Goal: Task Accomplishment & Management: Manage account settings

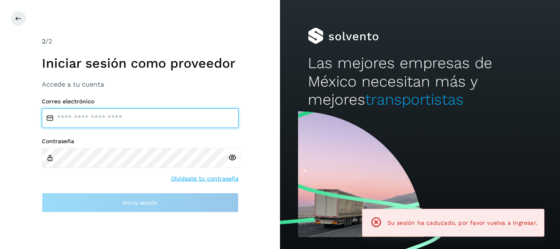
type input "**********"
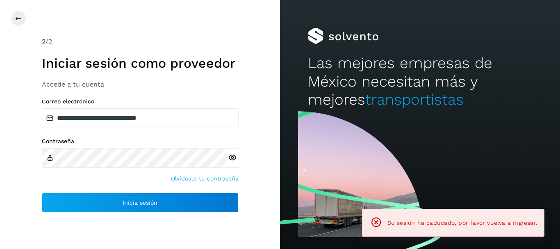
click at [126, 179] on div "Contraseña Olvidaste tu contraseña" at bounding box center [140, 160] width 197 height 45
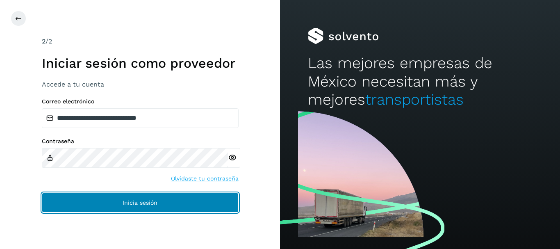
click at [126, 197] on button "Inicia sesión" at bounding box center [140, 203] width 197 height 20
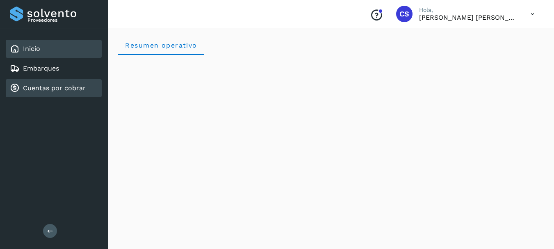
click at [71, 88] on link "Cuentas por cobrar" at bounding box center [54, 88] width 63 height 8
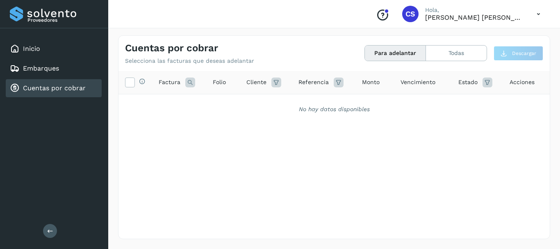
click at [385, 16] on icon "Conoce nuestros beneficios" at bounding box center [382, 15] width 13 height 13
click at [468, 16] on p "[PERSON_NAME] [PERSON_NAME]" at bounding box center [474, 18] width 98 height 8
click at [540, 16] on icon at bounding box center [538, 14] width 17 height 17
click at [353, 156] on div at bounding box center [280, 124] width 560 height 249
click at [404, 12] on div "CS" at bounding box center [410, 14] width 16 height 16
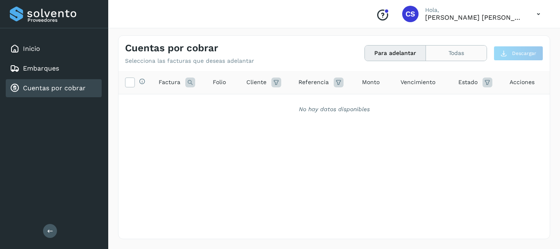
click at [449, 51] on button "Todas" at bounding box center [456, 53] width 61 height 15
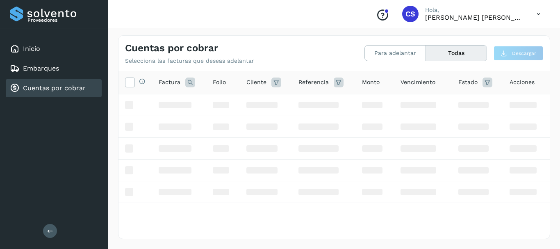
click at [261, 73] on th "Cliente" at bounding box center [266, 82] width 52 height 23
